Goal: Check status: Check status

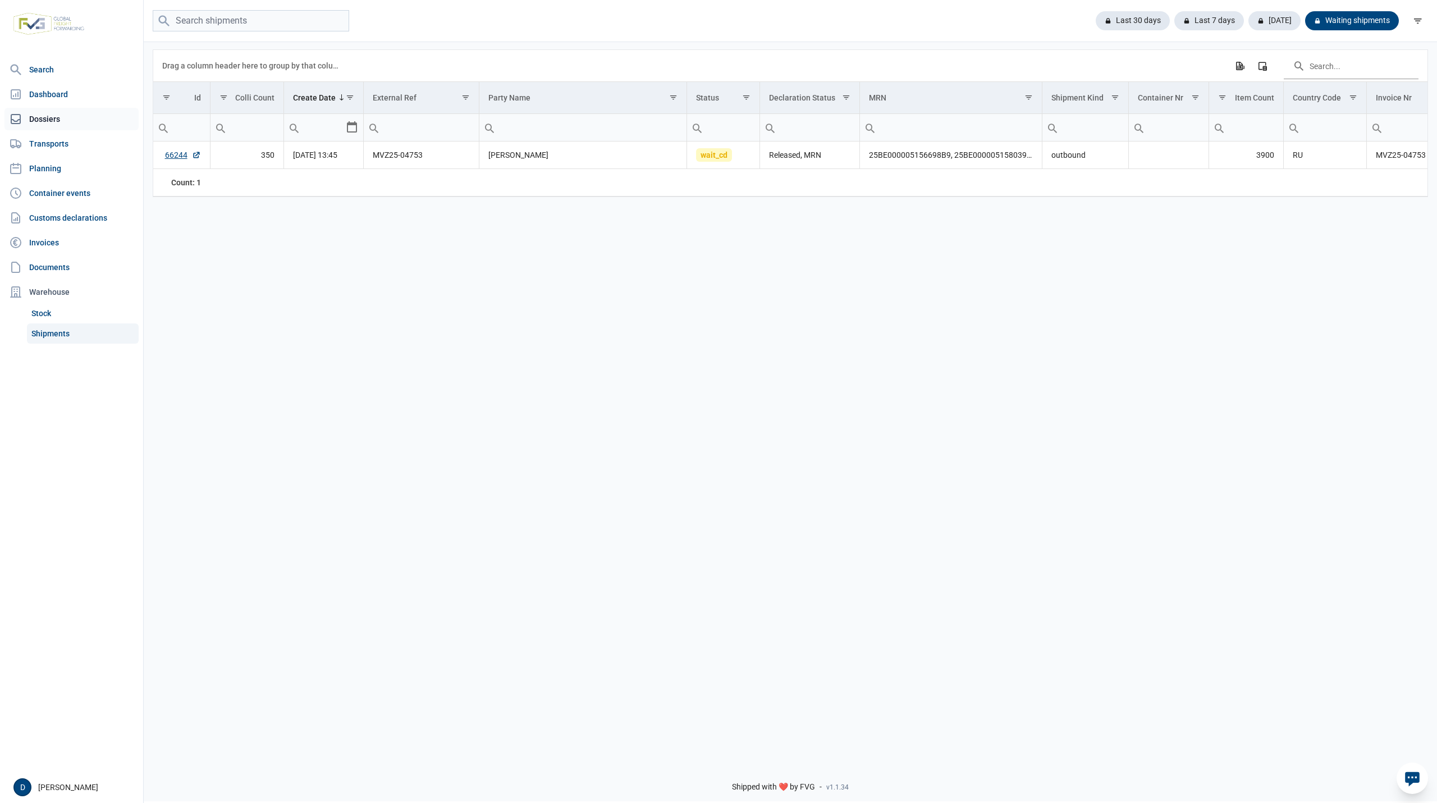
click at [46, 116] on link "Dossiers" at bounding box center [71, 119] width 134 height 22
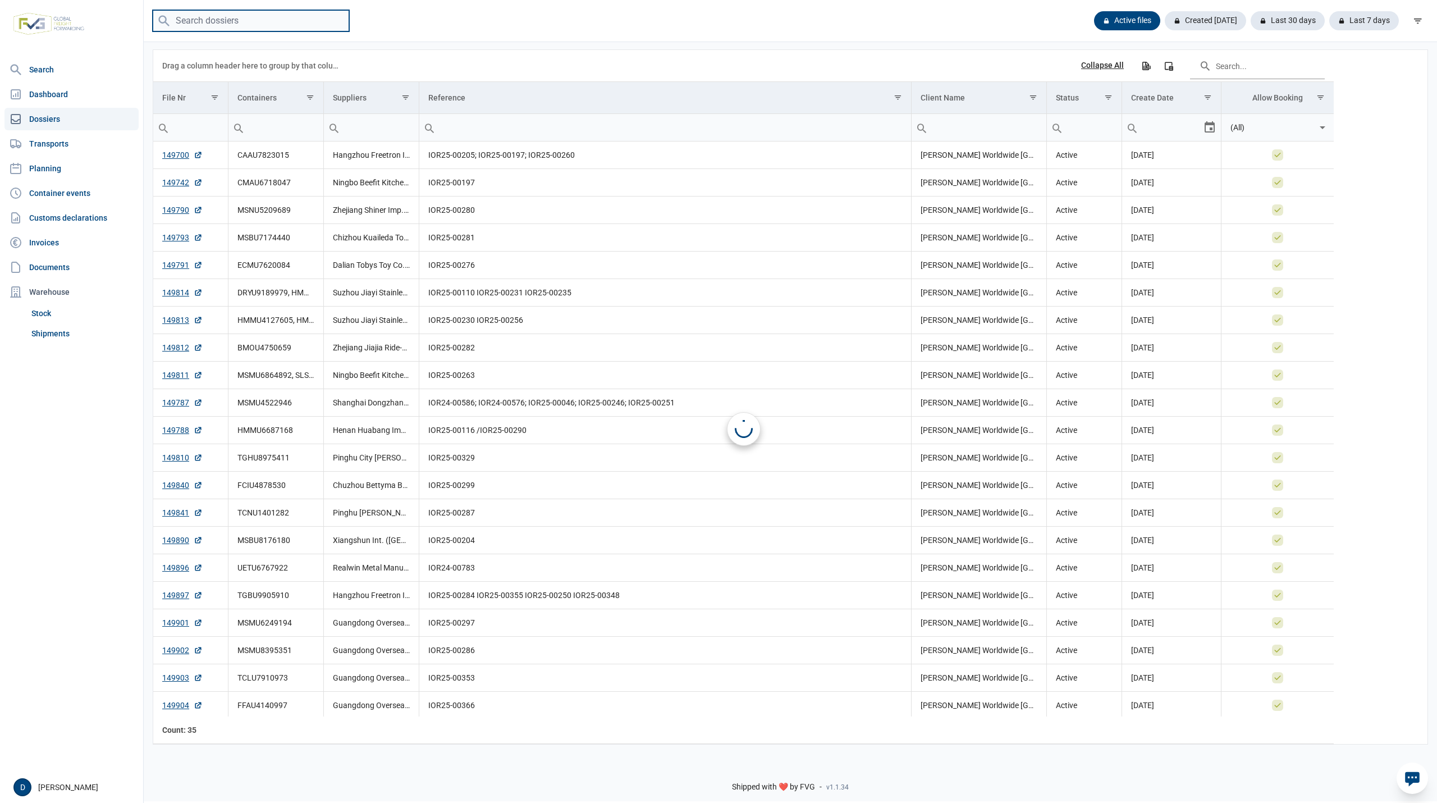
click at [229, 26] on input "search" at bounding box center [251, 21] width 196 height 22
paste input "MSDU5594630"
type input "MSDU5594630"
click at [286, 16] on input "MSDU5594630" at bounding box center [251, 21] width 196 height 22
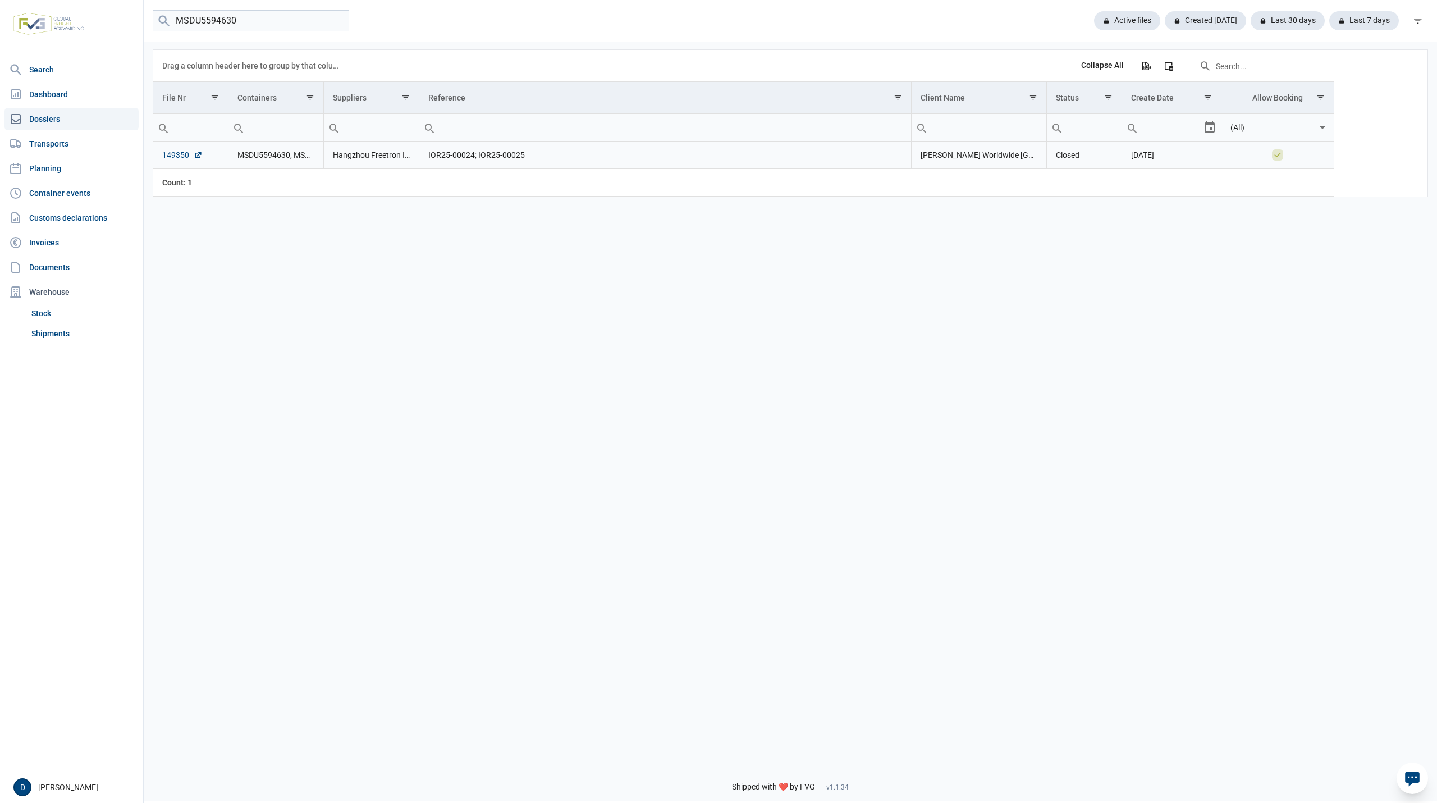
click at [182, 158] on link "149350" at bounding box center [182, 154] width 40 height 11
click at [58, 333] on link "Shipments" at bounding box center [83, 333] width 112 height 20
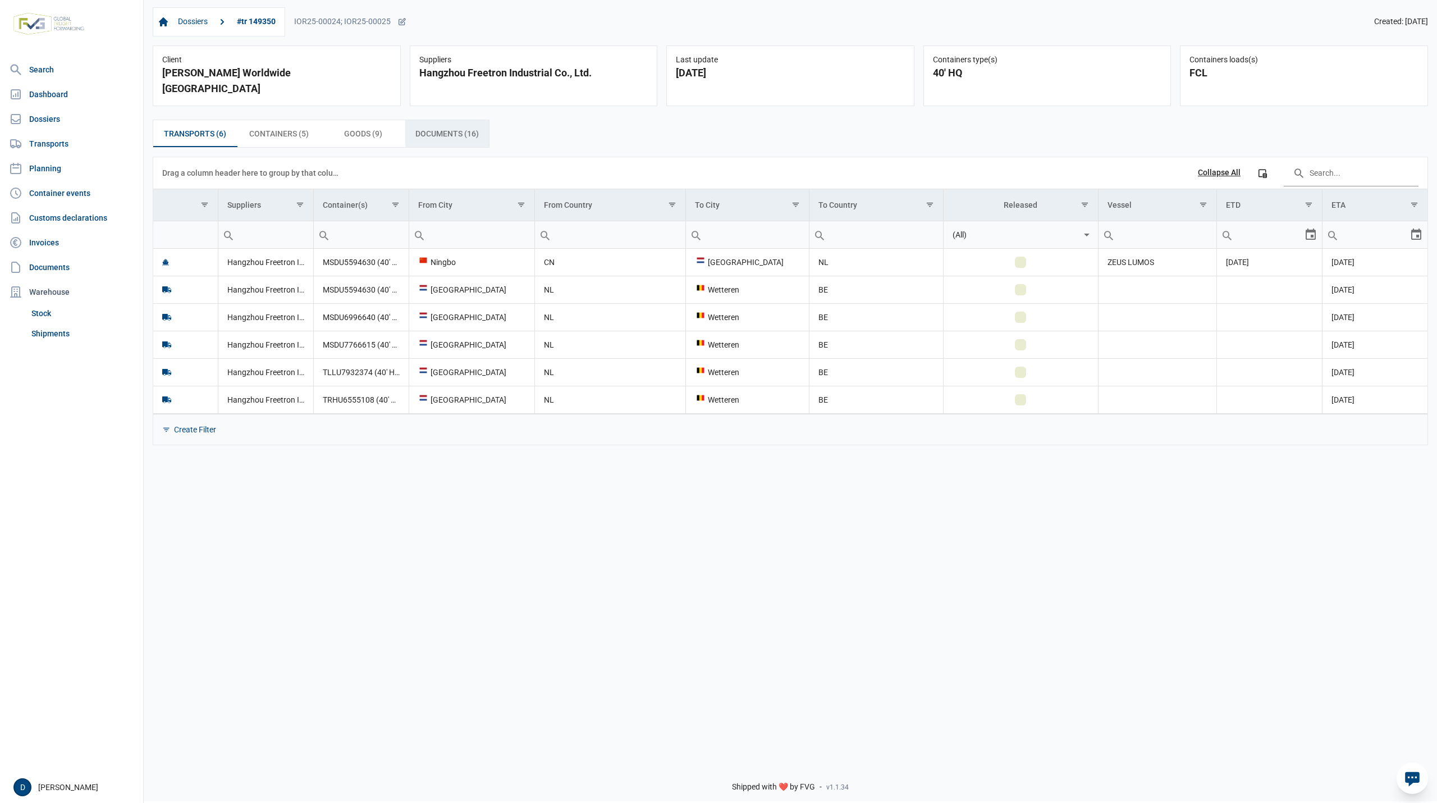
click at [436, 127] on span "Documents (16) Documents (16)" at bounding box center [446, 133] width 63 height 13
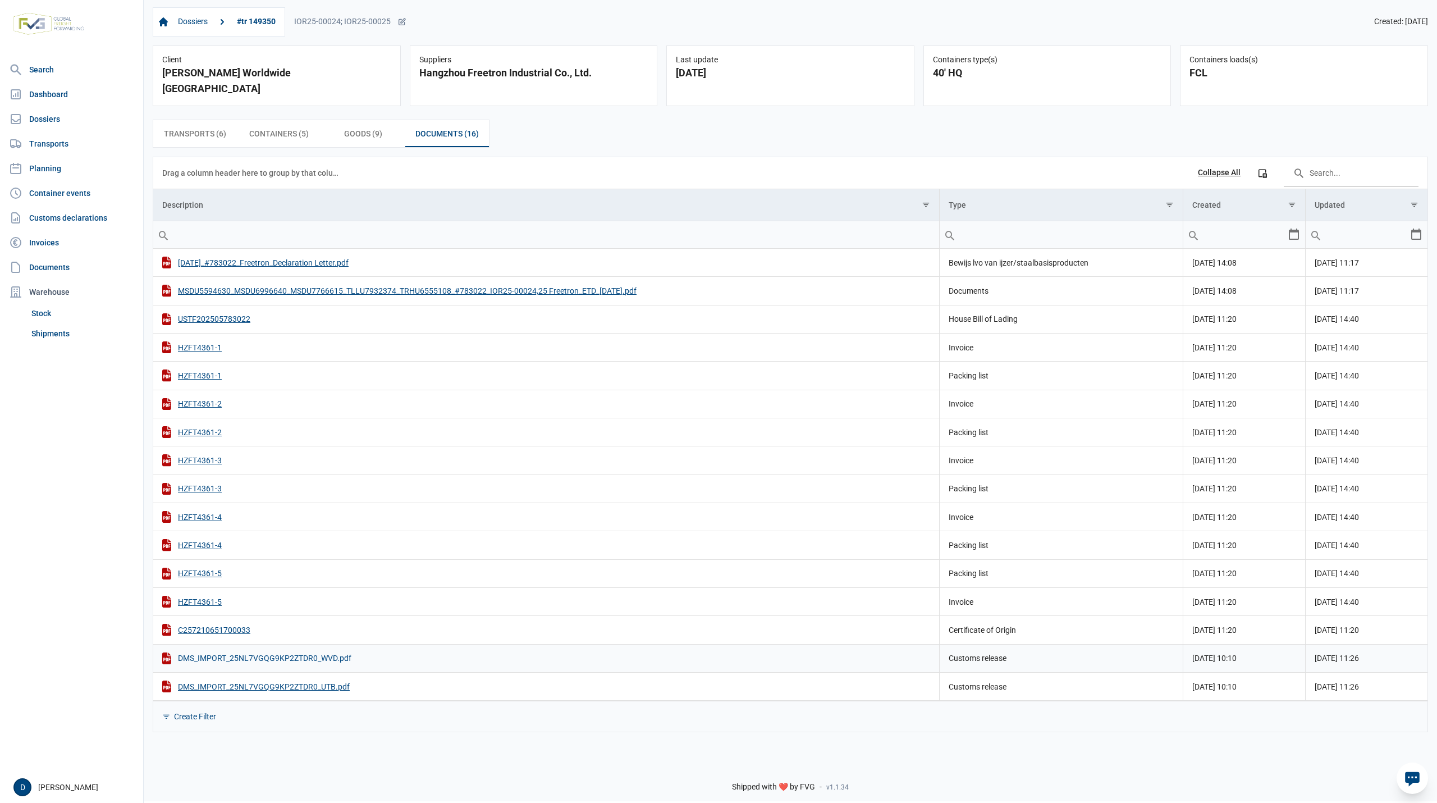
click at [267, 652] on div "DMS_IMPORT_25NL7VGQG9KP2ZTDR0_WVD.pdf" at bounding box center [546, 658] width 768 height 12
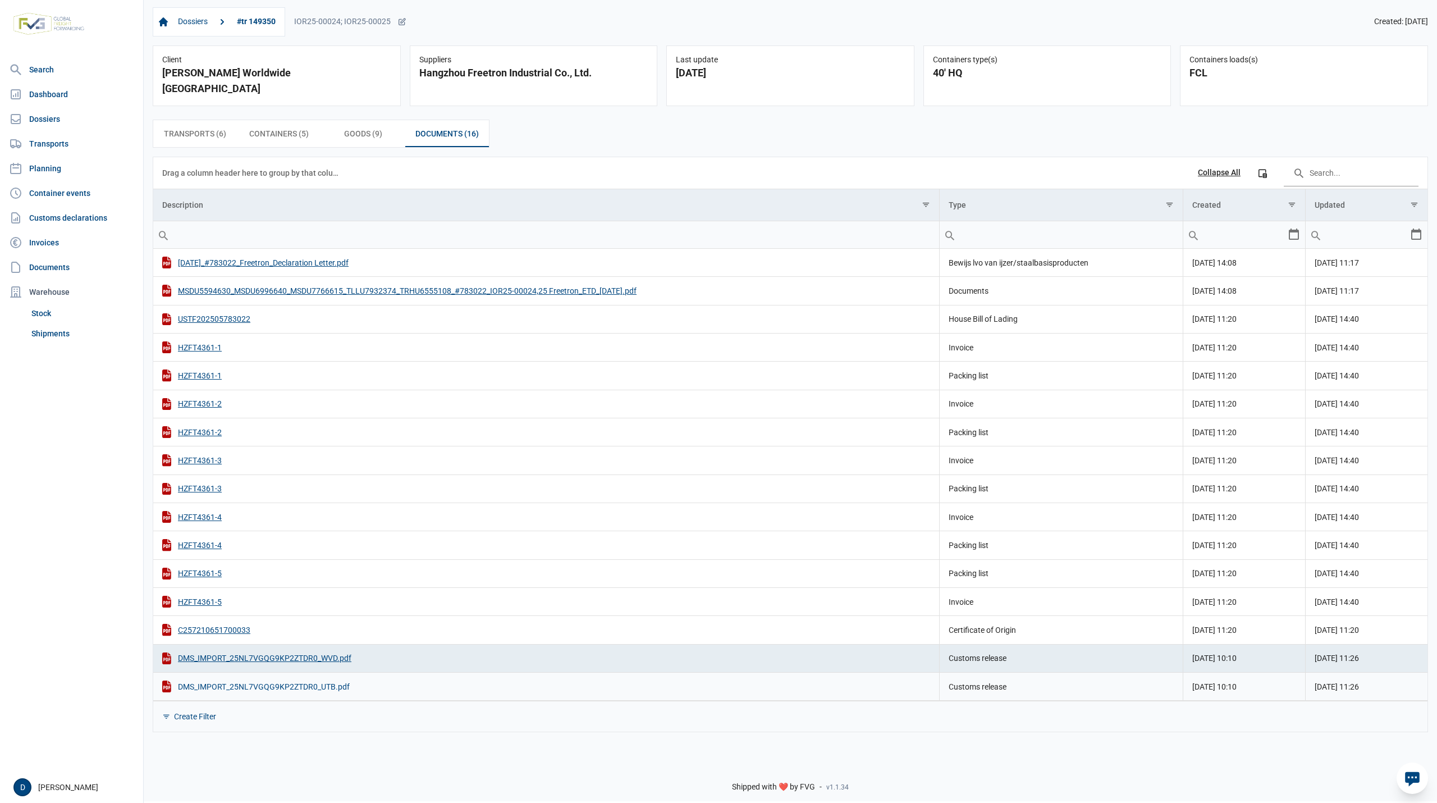
click at [287, 680] on div "DMS_IMPORT_25NL7VGQG9KP2ZTDR0_UTB.pdf" at bounding box center [546, 686] width 768 height 12
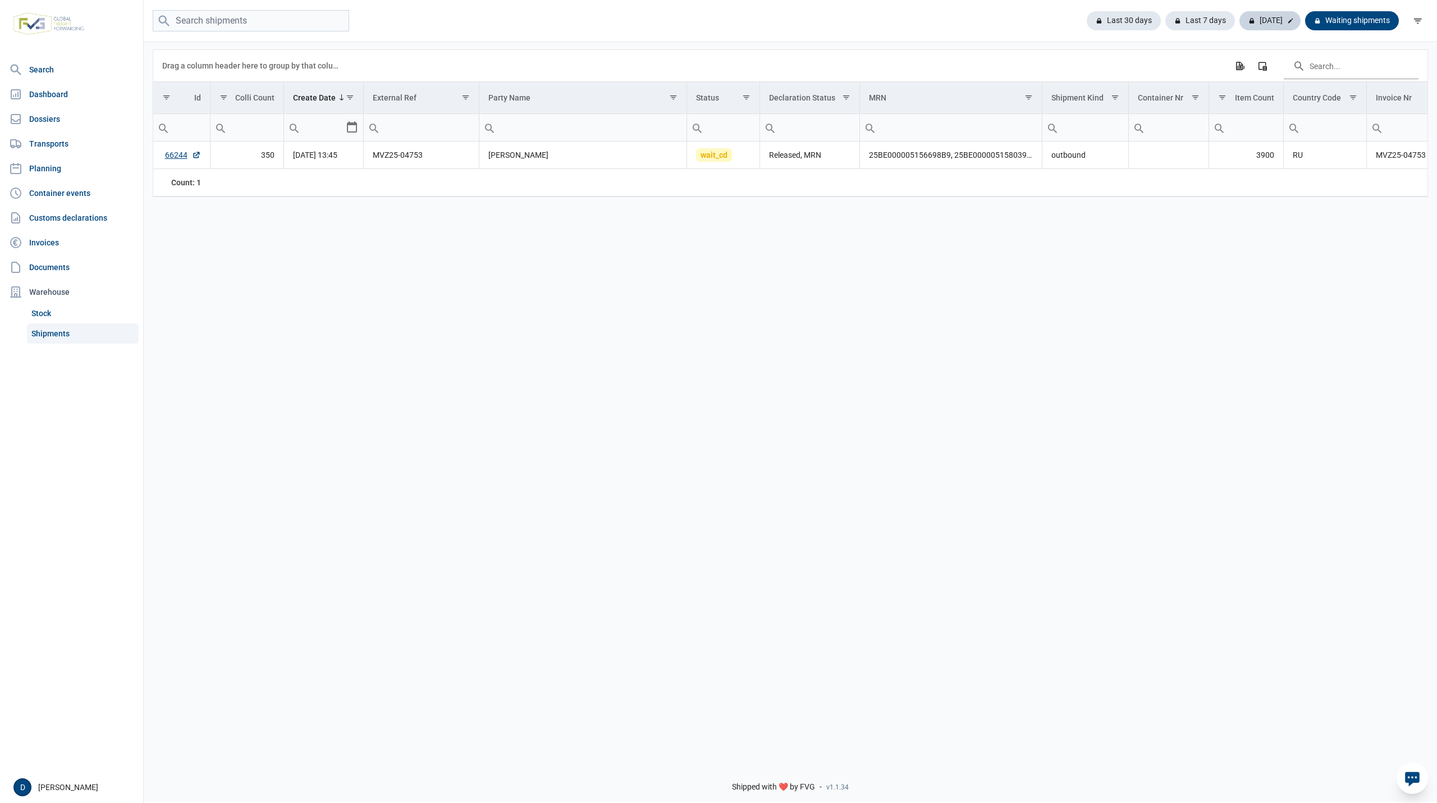
click at [1266, 21] on div "[DATE]" at bounding box center [1269, 20] width 61 height 19
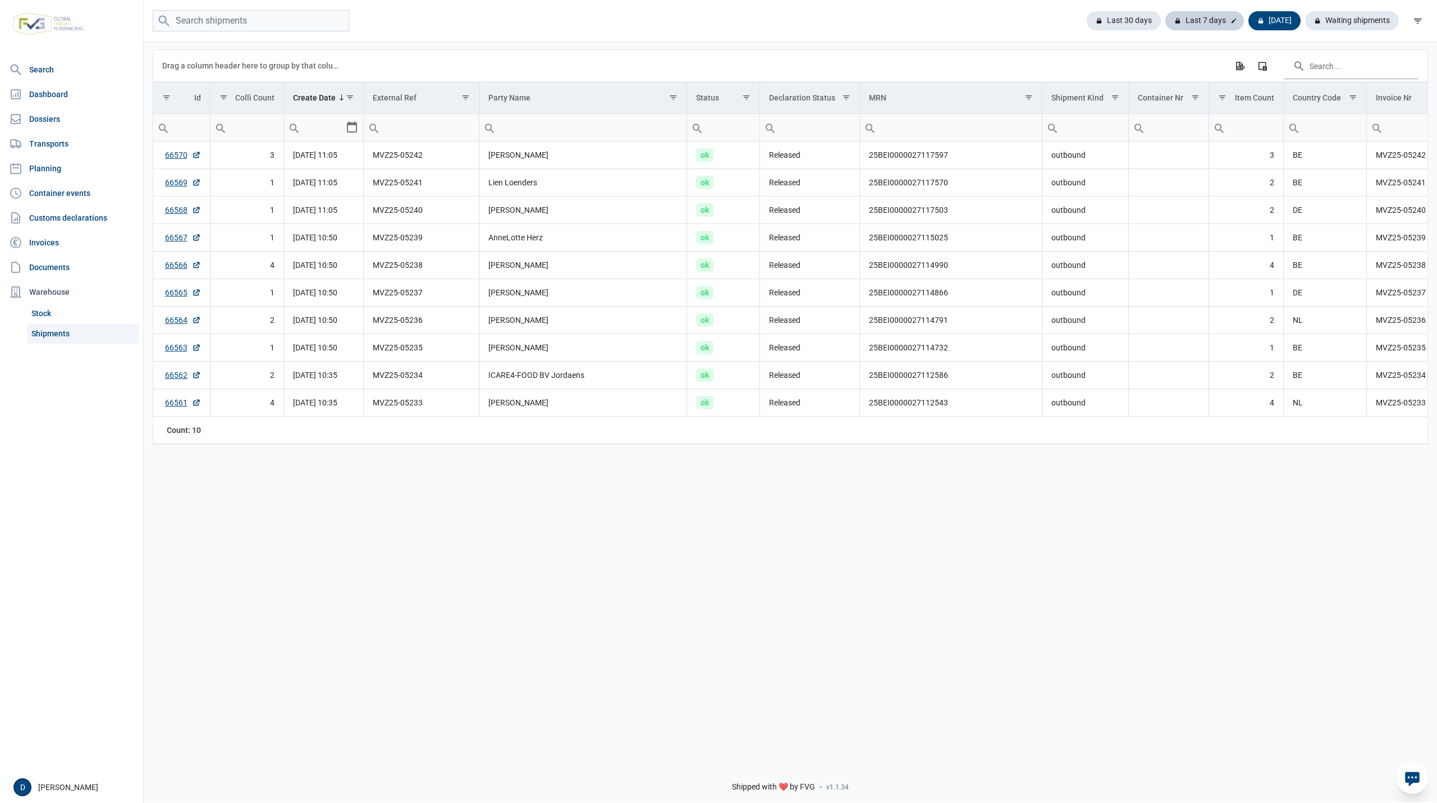
click at [1202, 12] on div "Last 7 days" at bounding box center [1204, 20] width 79 height 19
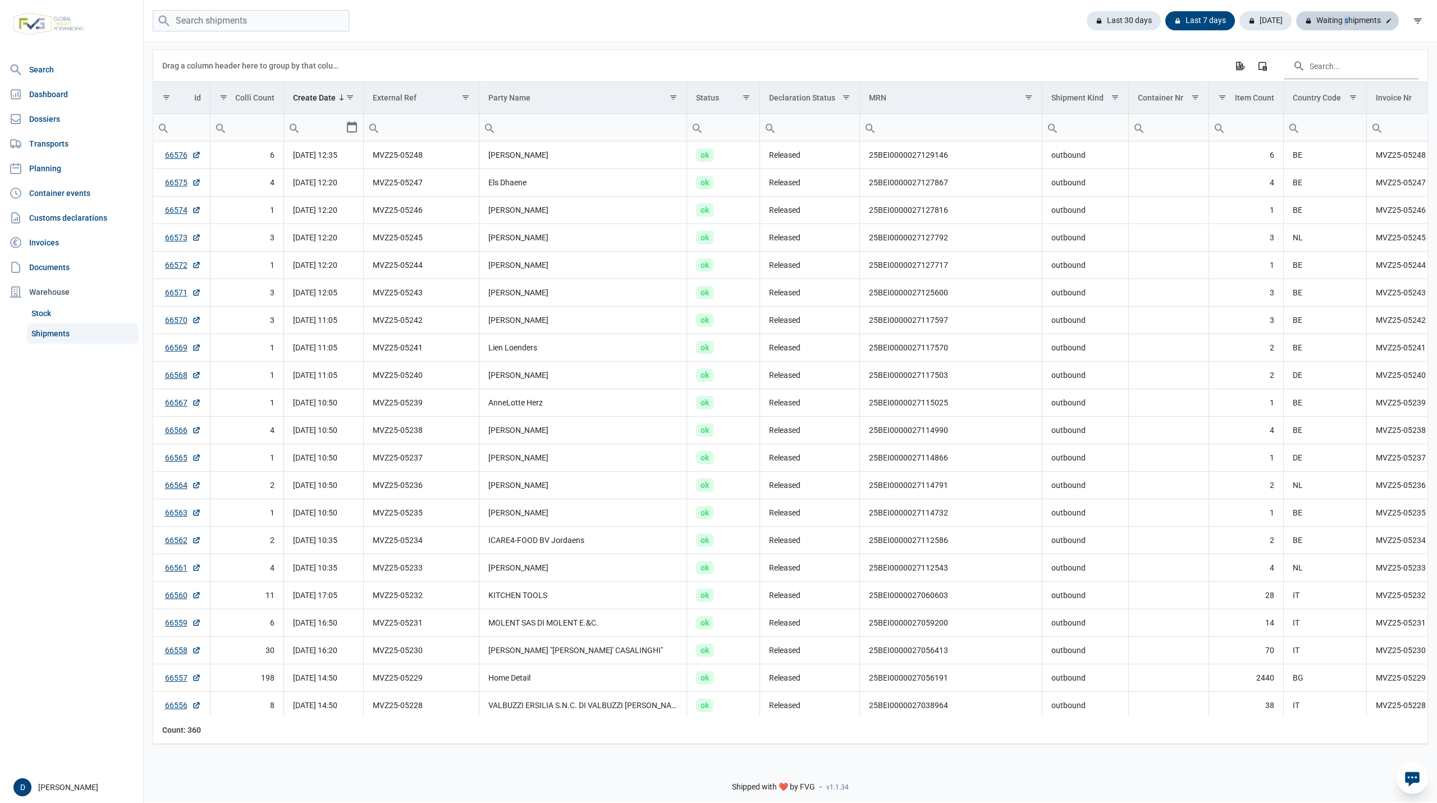
click at [1344, 18] on div "Waiting shipments" at bounding box center [1347, 20] width 103 height 19
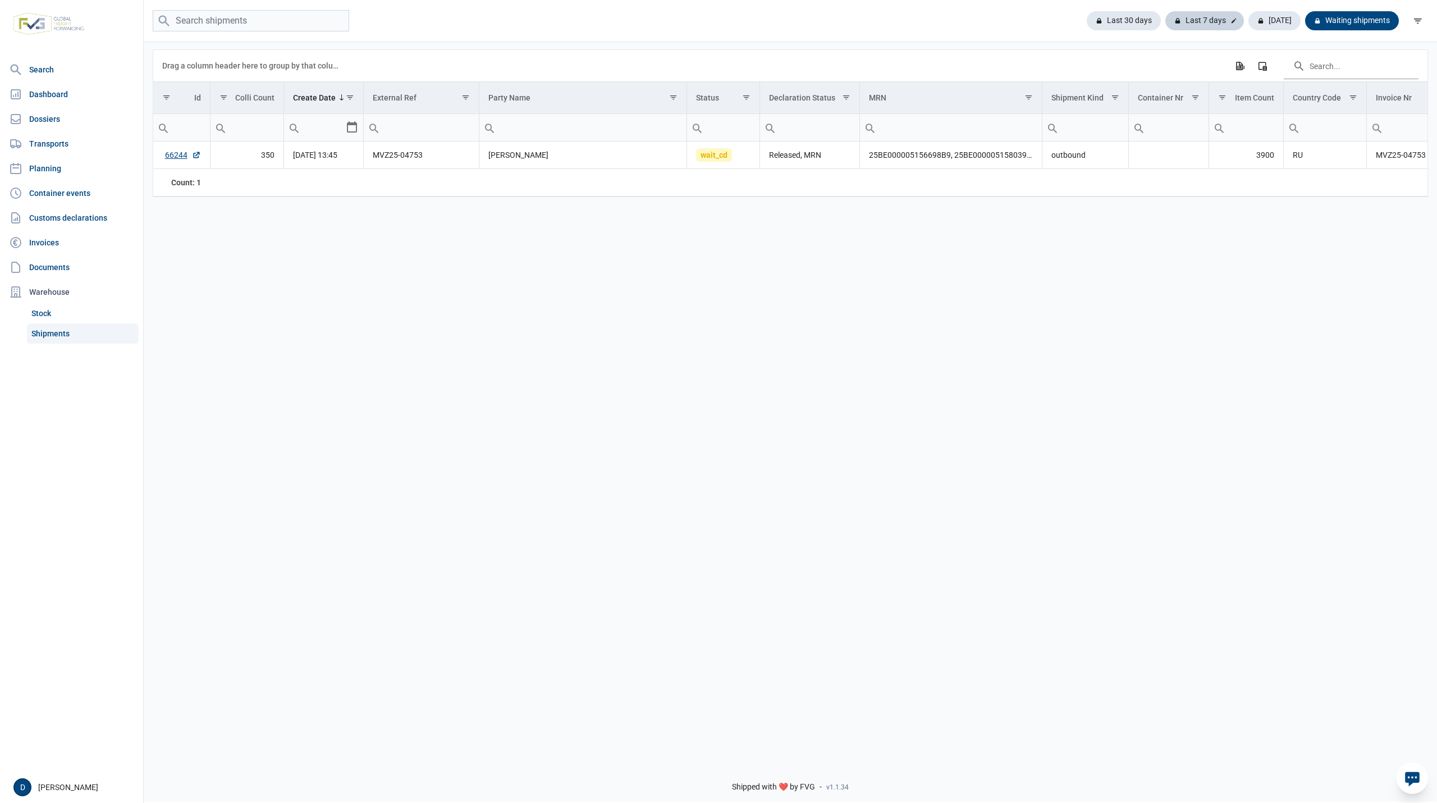
click at [1224, 19] on div "Last 7 days" at bounding box center [1204, 20] width 79 height 19
